Goal: Task Accomplishment & Management: Use online tool/utility

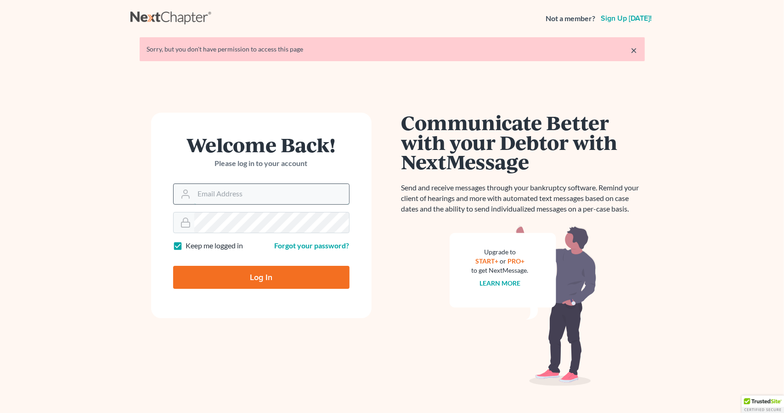
drag, startPoint x: 224, startPoint y: 193, endPoint x: 229, endPoint y: 197, distance: 5.6
click at [224, 193] on input "Email Address" at bounding box center [271, 194] width 155 height 20
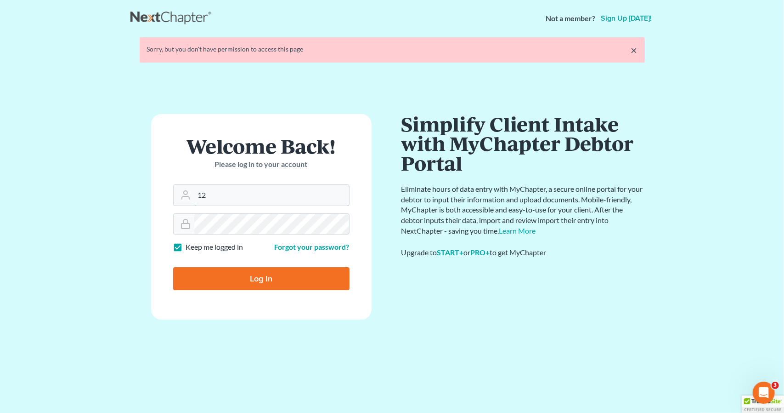
type input "1"
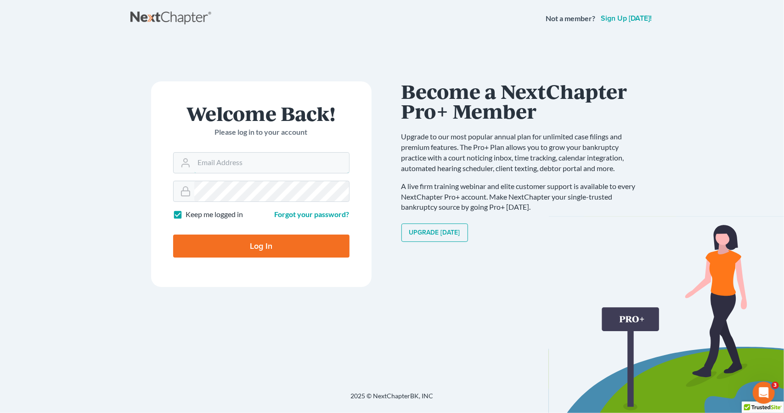
type input "[PERSON_NAME][EMAIL_ADDRESS][DOMAIN_NAME]"
click at [243, 249] on input "Log In" at bounding box center [261, 245] width 176 height 23
type input "Thinking..."
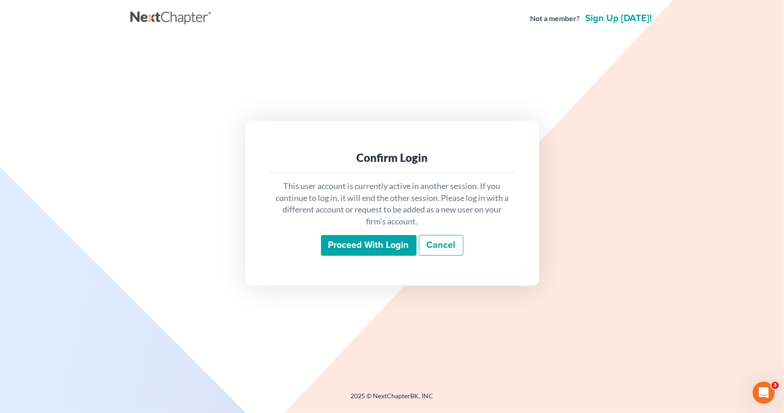
click at [342, 246] on input "Proceed with login" at bounding box center [369, 245] width 96 height 21
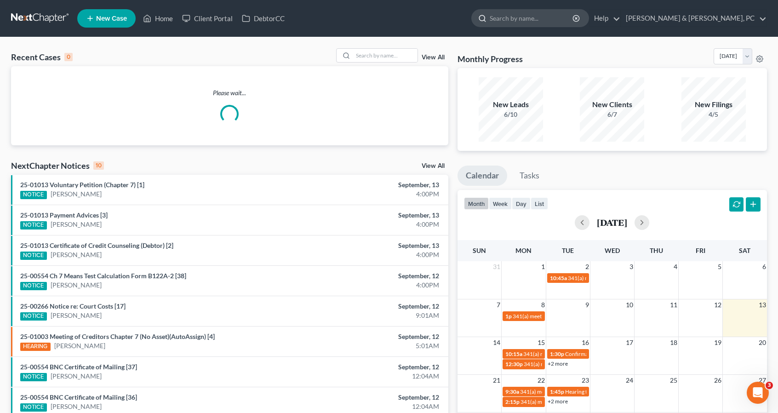
click at [574, 15] on input "search" at bounding box center [531, 18] width 84 height 17
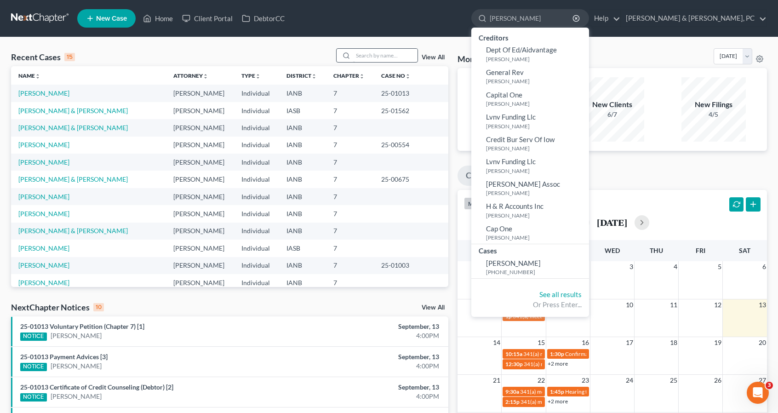
type input "[PERSON_NAME]"
click at [390, 54] on input "search" at bounding box center [385, 55] width 64 height 13
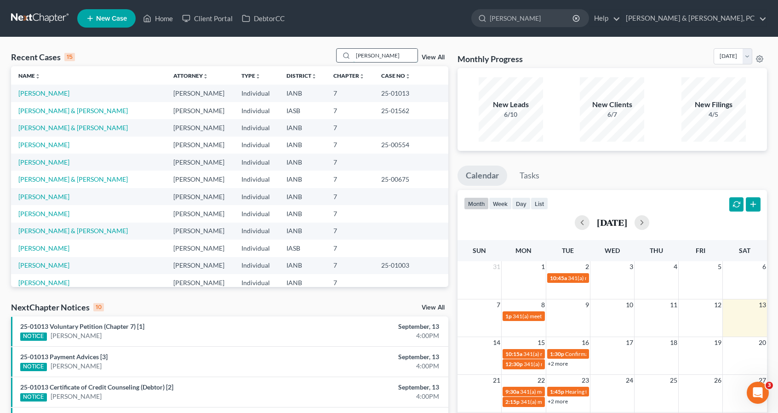
type input "[PERSON_NAME]"
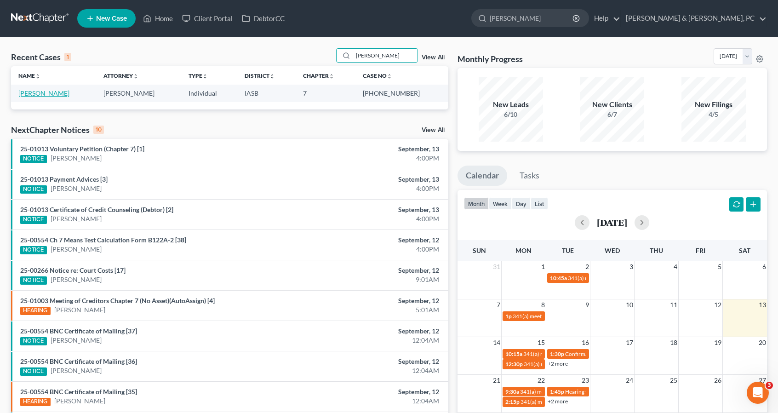
click at [54, 89] on link "[PERSON_NAME]" at bounding box center [43, 93] width 51 height 8
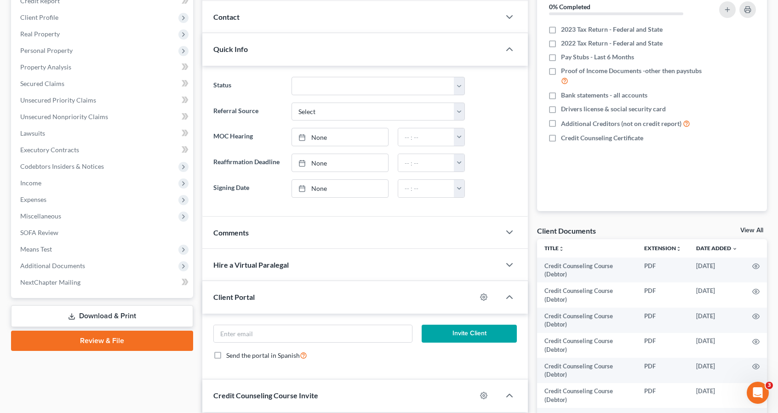
scroll to position [83, 0]
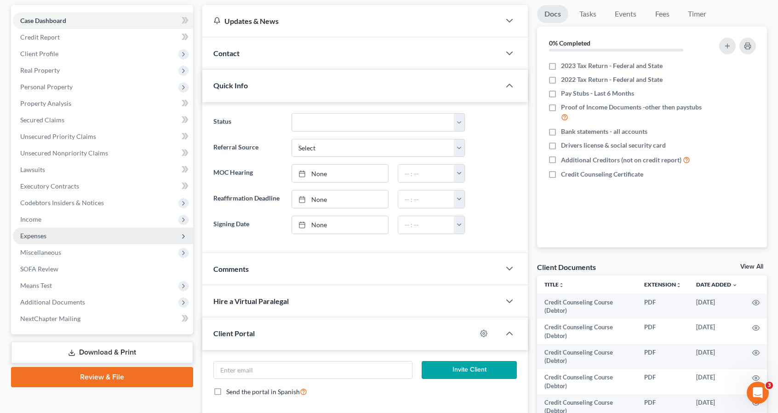
click at [36, 238] on span "Expenses" at bounding box center [33, 236] width 26 height 8
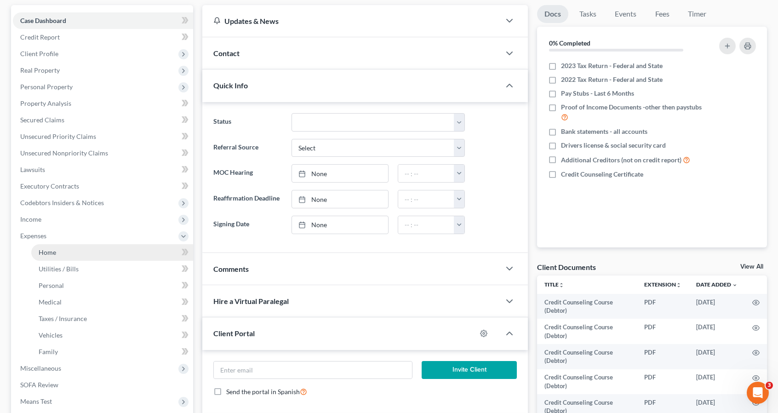
click at [130, 253] on link "Home" at bounding box center [112, 252] width 162 height 17
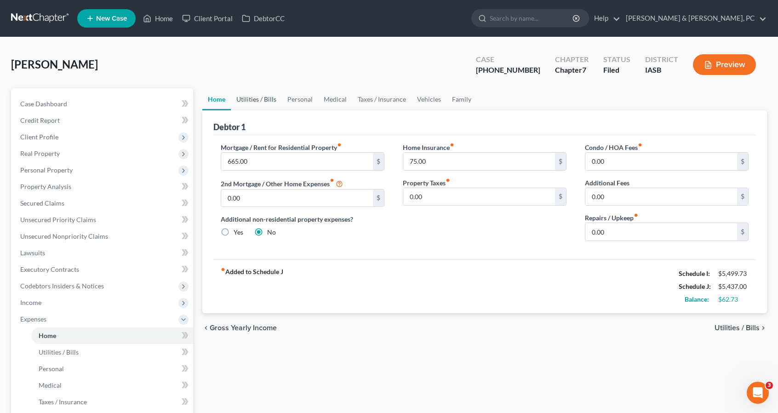
click at [250, 102] on link "Utilities / Bills" at bounding box center [256, 99] width 51 height 22
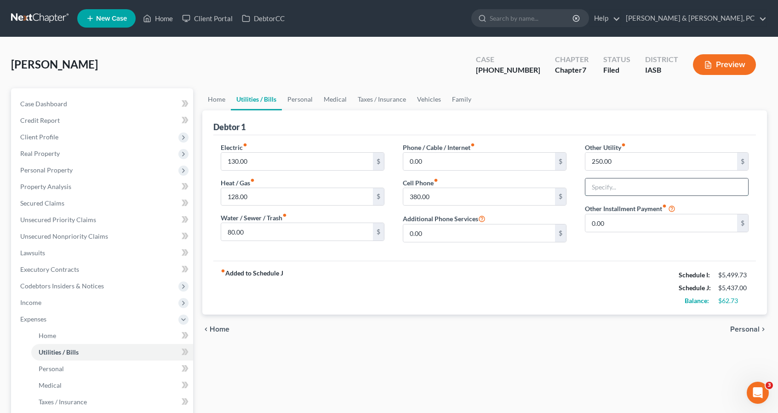
click at [603, 187] on input "text" at bounding box center [666, 186] width 163 height 17
click at [623, 125] on div "Debtor 1" at bounding box center [484, 122] width 542 height 25
